Goal: Check status: Check status

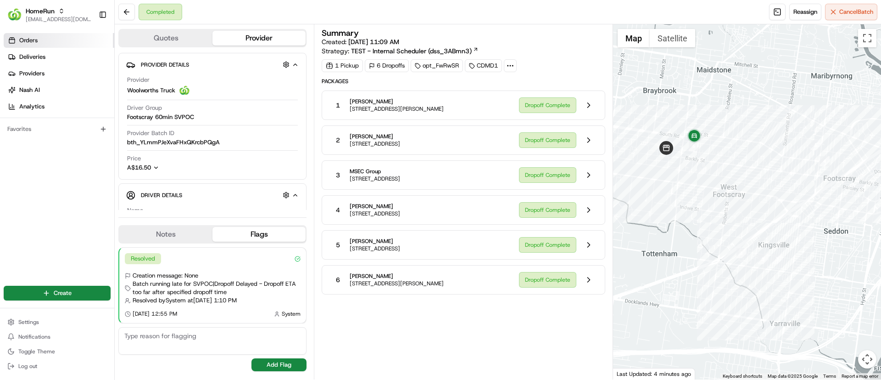
drag, startPoint x: 26, startPoint y: 51, endPoint x: 26, endPoint y: 46, distance: 5.5
click at [26, 52] on link "Deliveries" at bounding box center [59, 57] width 111 height 15
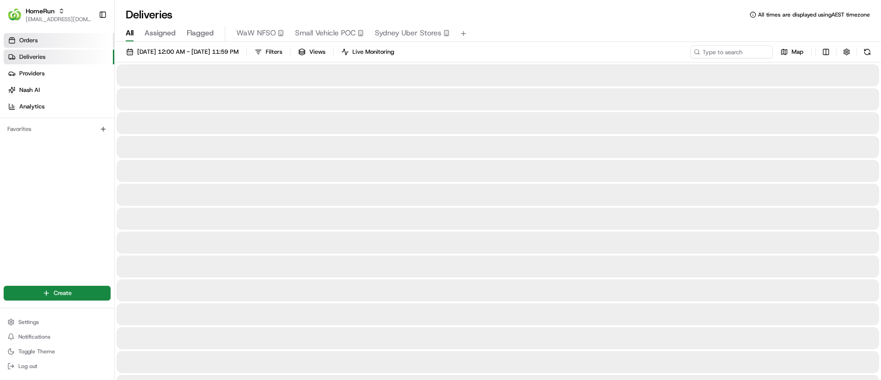
click at [26, 38] on span "Orders" at bounding box center [28, 40] width 18 height 8
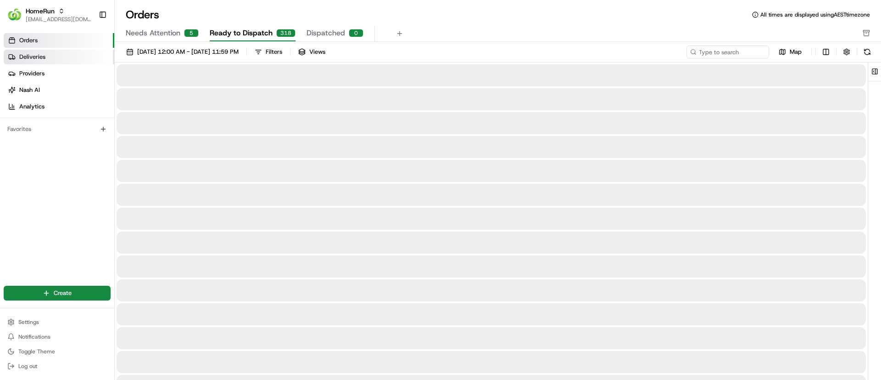
click at [34, 55] on span "Deliveries" at bounding box center [32, 57] width 26 height 8
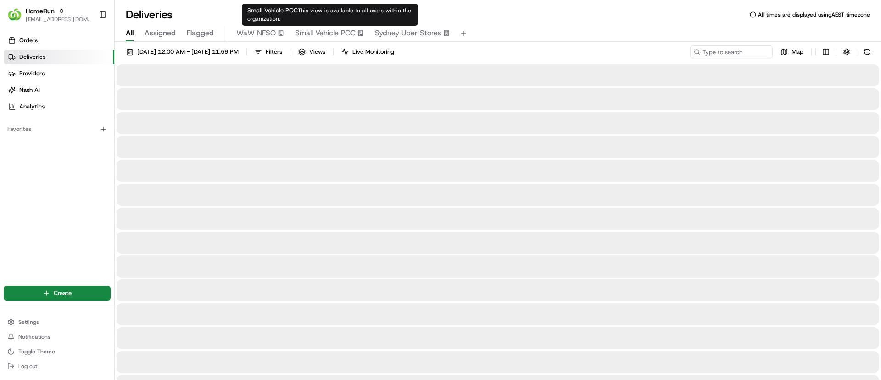
click at [336, 30] on span "Small Vehicle POC" at bounding box center [325, 33] width 61 height 11
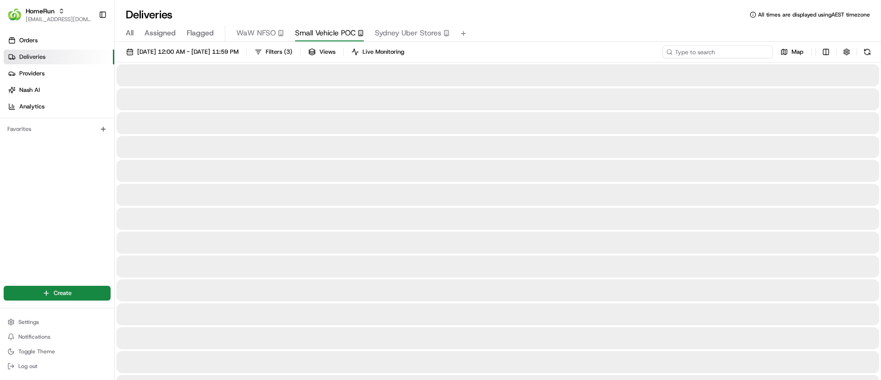
click at [719, 48] on input at bounding box center [718, 51] width 110 height 13
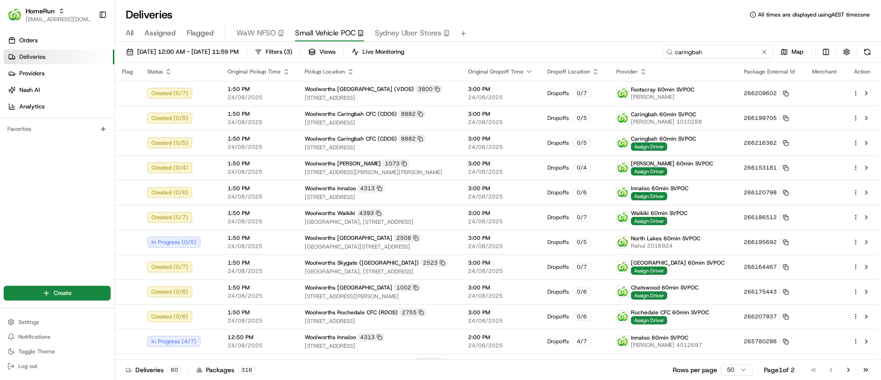
type input "caringbah"
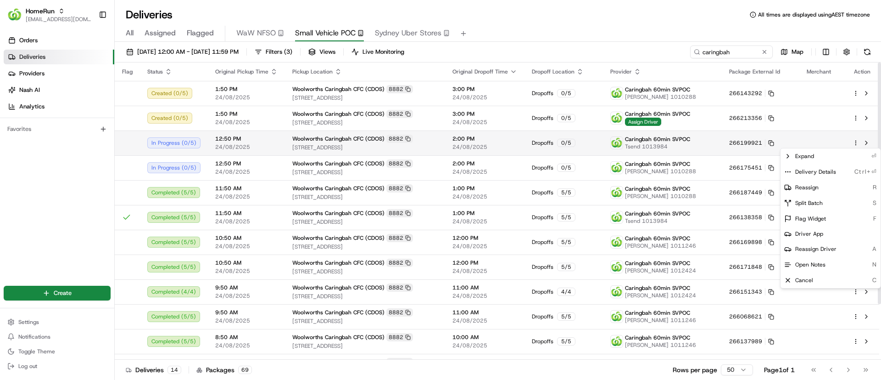
click at [857, 139] on html "HomeRun [EMAIL_ADDRESS][DOMAIN_NAME] Toggle Sidebar Orders Deliveries Providers…" at bounding box center [440, 190] width 881 height 380
click at [788, 168] on icon at bounding box center [787, 171] width 7 height 7
